Goal: Task Accomplishment & Management: Use online tool/utility

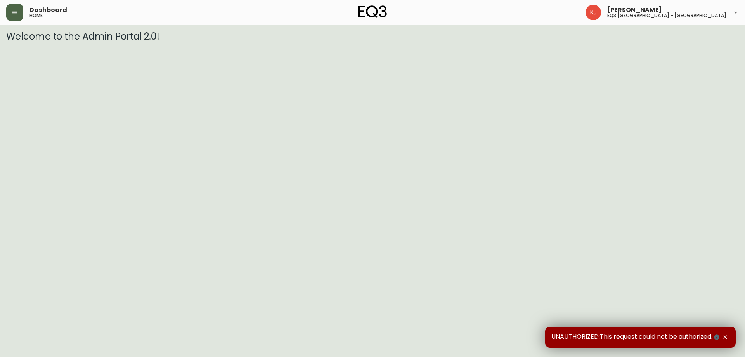
click at [14, 17] on button "button" at bounding box center [14, 12] width 17 height 17
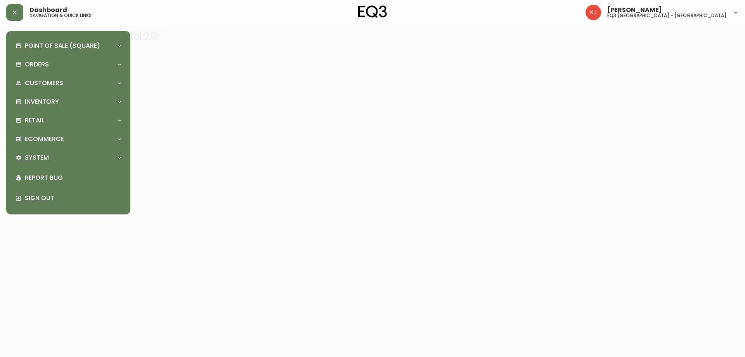
click at [58, 111] on div "Point of Sale (Square) Payments Virtual Terminal Transactions Search Terminals …" at bounding box center [68, 122] width 112 height 171
click at [57, 118] on div "Retail" at bounding box center [65, 120] width 98 height 9
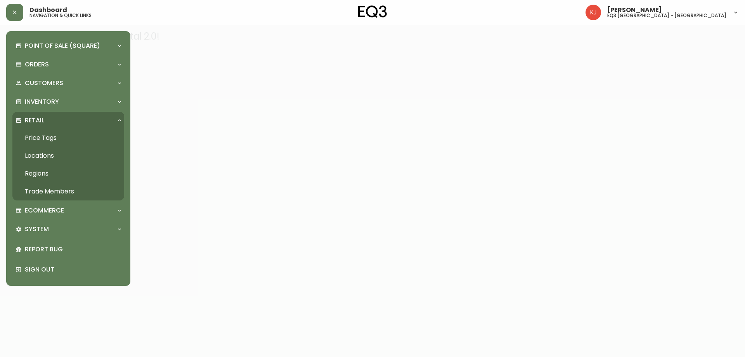
click at [55, 136] on link "Price Tags" at bounding box center [68, 138] width 112 height 18
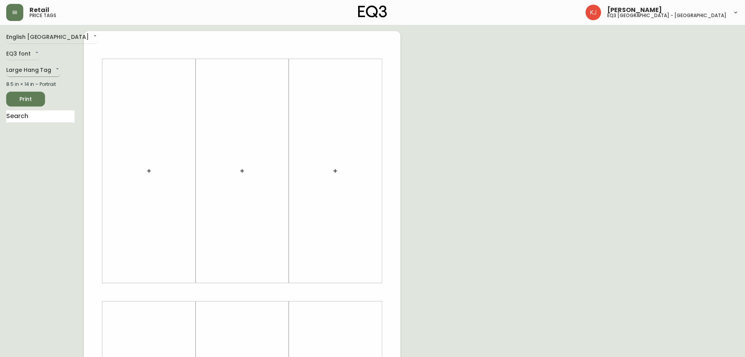
click at [46, 66] on body "Retail price tags Kevin Jobin eq3 montréal - griffintown English Canada en_CA E…" at bounding box center [372, 276] width 745 height 552
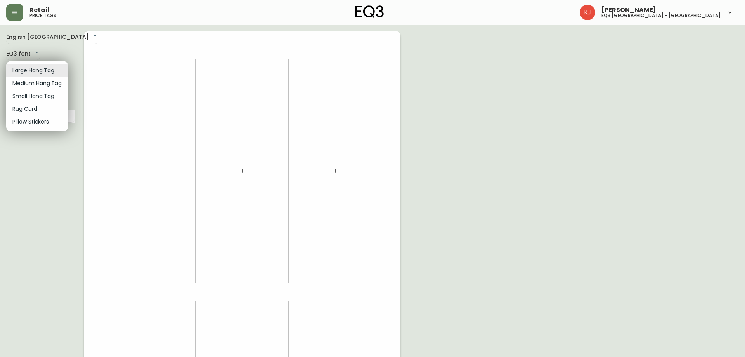
click at [42, 85] on li "Medium Hang Tag" at bounding box center [37, 83] width 62 height 13
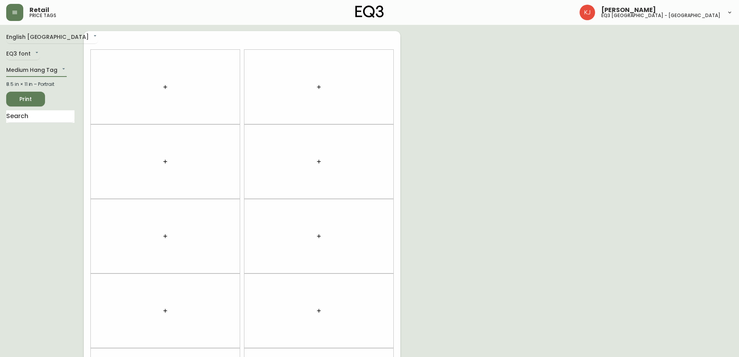
click at [163, 73] on div at bounding box center [165, 87] width 149 height 74
click at [164, 82] on button "button" at bounding box center [165, 87] width 16 height 16
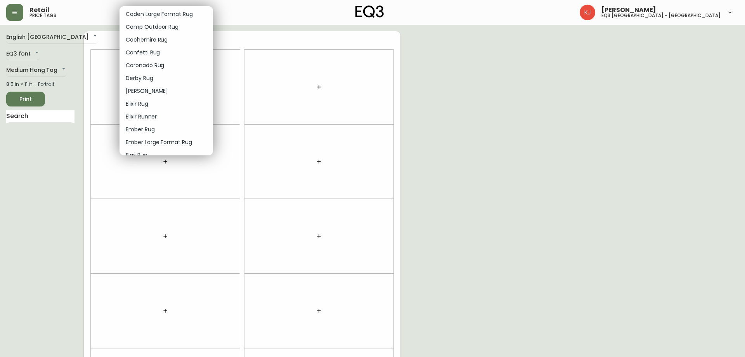
scroll to position [233, 0]
click at [111, 80] on div at bounding box center [372, 178] width 745 height 357
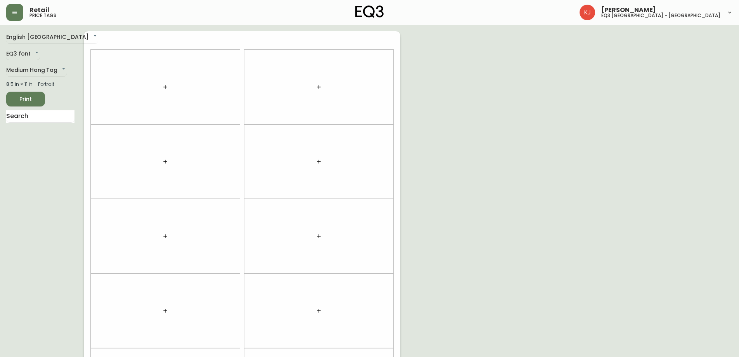
drag, startPoint x: 110, startPoint y: 80, endPoint x: 170, endPoint y: 71, distance: 61.2
click at [170, 71] on div at bounding box center [165, 87] width 149 height 74
click at [164, 86] on icon "button" at bounding box center [165, 87] width 6 height 6
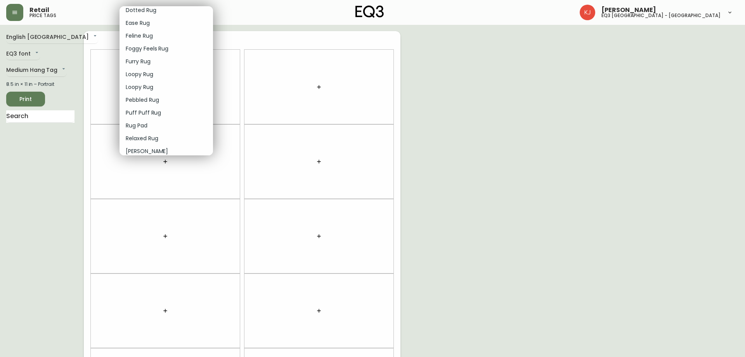
scroll to position [971, 0]
click at [36, 142] on div at bounding box center [372, 178] width 745 height 357
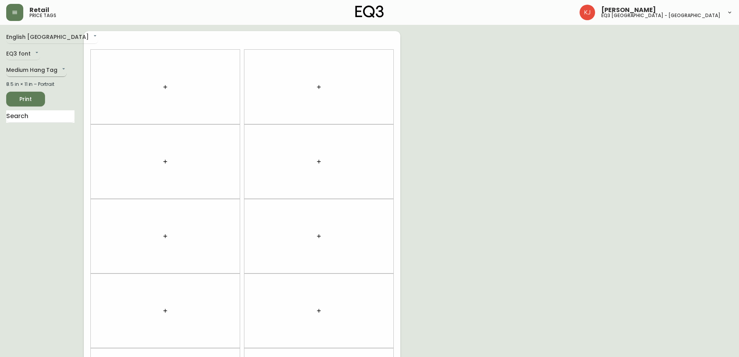
click at [35, 70] on body "Retail price tags Kevin Jobin eq3 montréal - griffintown English Canada en_CA E…" at bounding box center [369, 220] width 739 height 441
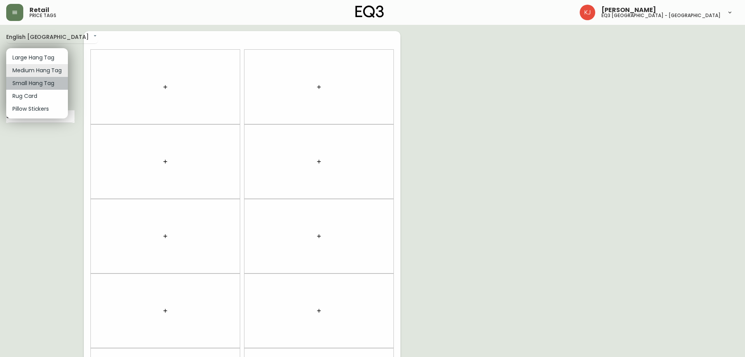
click at [41, 82] on li "Small Hang Tag" at bounding box center [37, 83] width 62 height 13
type input "small"
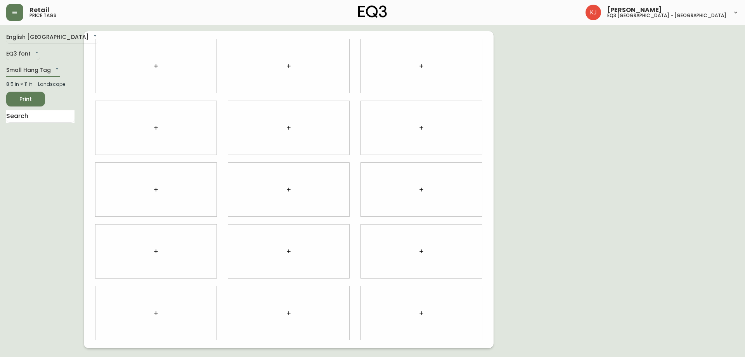
click at [157, 61] on button "button" at bounding box center [156, 66] width 16 height 16
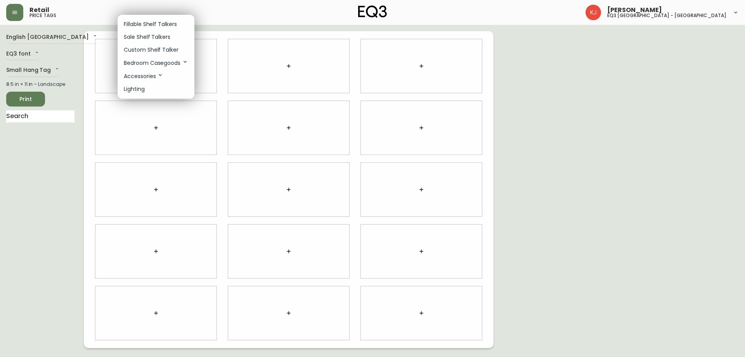
click at [147, 53] on p "Custom Shelf Talker" at bounding box center [151, 50] width 55 height 8
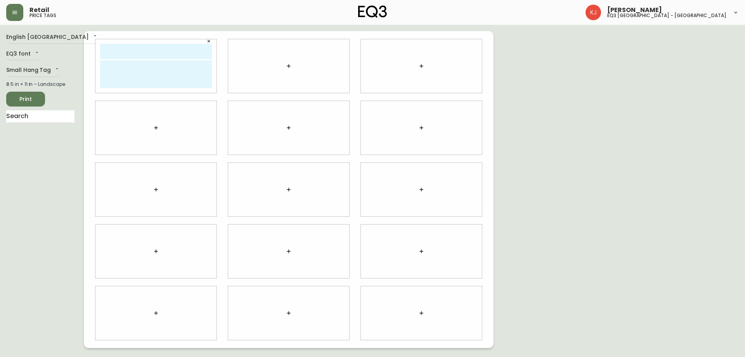
click at [150, 47] on input "text" at bounding box center [156, 51] width 112 height 15
type input "layla hugeur"
click at [160, 79] on textarea at bounding box center [156, 74] width 112 height 28
type textarea "a"
click at [100, 63] on textarea "A partir : -5$ Comme montré : 0$" at bounding box center [156, 74] width 112 height 28
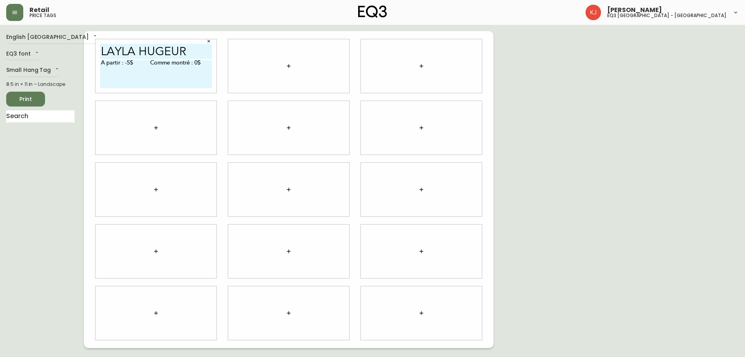
click at [107, 66] on textarea "A partir : -5$ Comme montré : 0$" at bounding box center [156, 74] width 112 height 28
click at [104, 85] on textarea "Smoke a lot, drink too much coffe and redbull and make her bf and mom drive her…" at bounding box center [156, 74] width 112 height 28
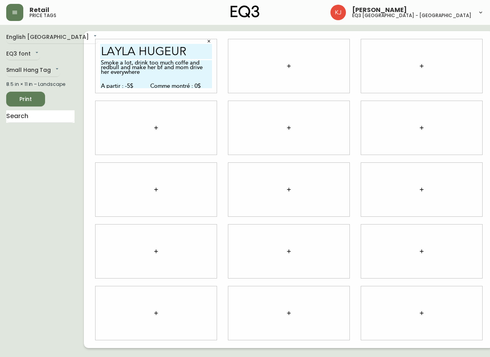
click at [100, 83] on textarea "Smoke a lot, drink too much coffe and redbull and make her bf and mom drive her…" at bounding box center [156, 74] width 112 height 28
type textarea "Smoke a lot, drink too much coffe and redbull and make her bf and mom drive her…"
click at [95, 104] on div at bounding box center [155, 128] width 121 height 54
click at [200, 21] on div "Retail price tags Kevin Jobin eq3 montréal - griffintown" at bounding box center [244, 12] width 477 height 25
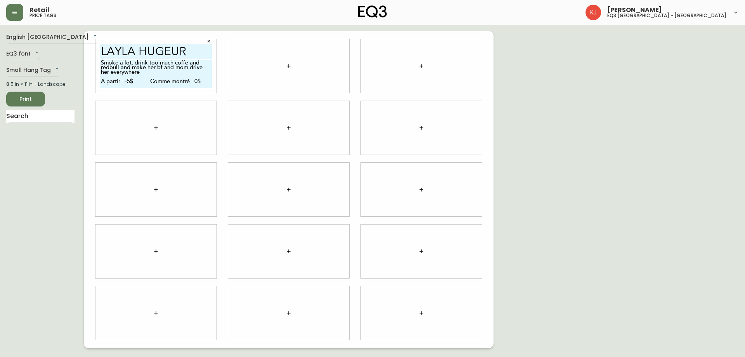
click at [36, 98] on span "Print" at bounding box center [25, 99] width 26 height 10
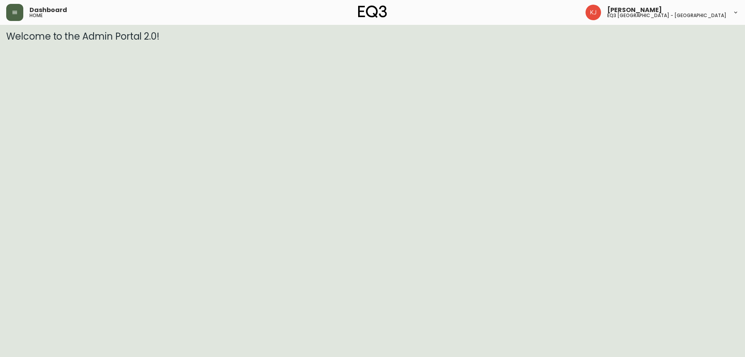
click at [10, 8] on button "button" at bounding box center [14, 12] width 17 height 17
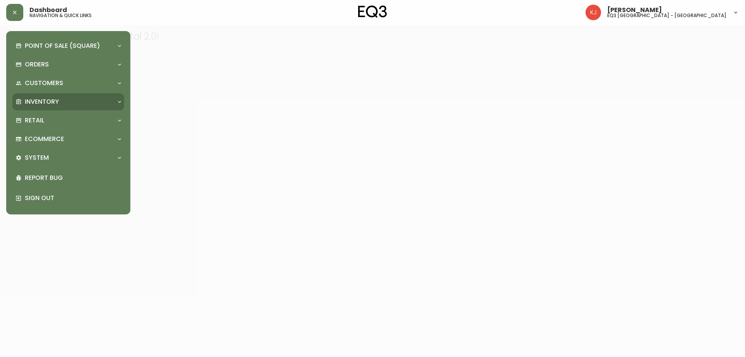
click at [40, 100] on p "Inventory" at bounding box center [42, 101] width 34 height 9
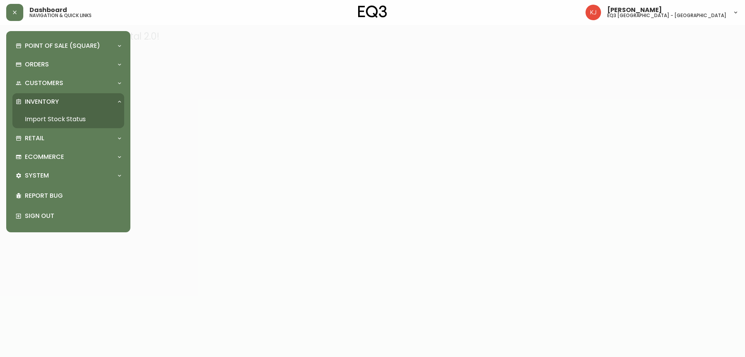
click at [57, 99] on p "Inventory" at bounding box center [42, 101] width 34 height 9
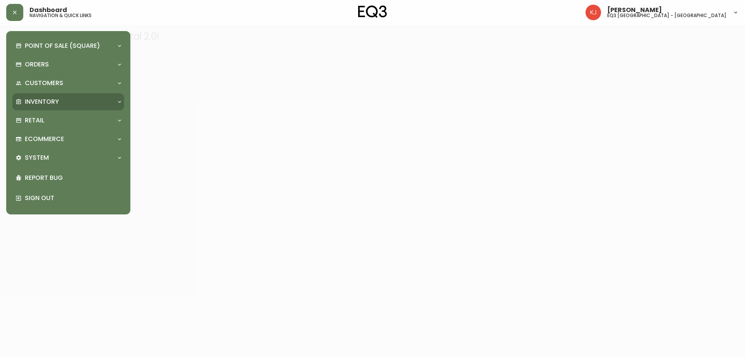
click at [57, 99] on p "Inventory" at bounding box center [42, 101] width 34 height 9
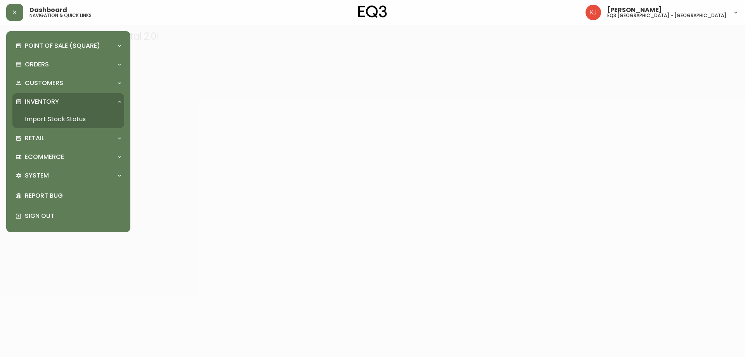
click at [53, 121] on link "Import Stock Status" at bounding box center [68, 119] width 112 height 18
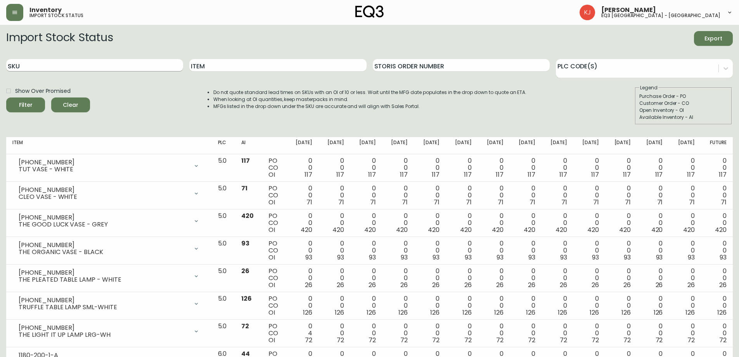
click at [96, 66] on input "SKU" at bounding box center [94, 65] width 177 height 12
paste input "[PHONE_NUMBER]"
type input "[PHONE_NUMBER]"
click at [6, 97] on button "Filter" at bounding box center [25, 104] width 39 height 15
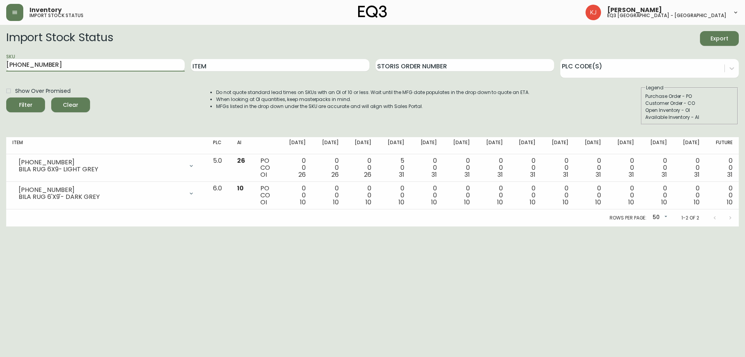
drag, startPoint x: 64, startPoint y: 62, endPoint x: 0, endPoint y: 53, distance: 64.3
click at [0, 53] on main "Import Stock Status Export SKU [PHONE_NUMBER] Item Storis Order Number PLC Code…" at bounding box center [372, 125] width 745 height 201
paste input "[PHONE_NUMBER]"
type input "[PHONE_NUMBER]"
click at [6, 97] on button "Filter" at bounding box center [25, 104] width 39 height 15
